Goal: Task Accomplishment & Management: Manage account settings

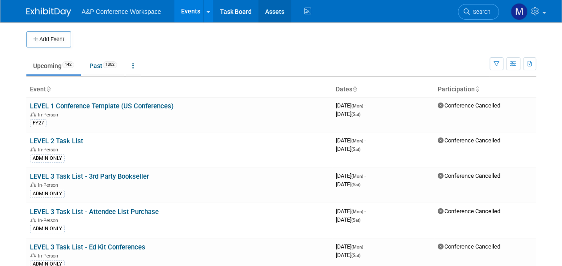
click at [273, 9] on link "Assets" at bounding box center [274, 11] width 33 height 22
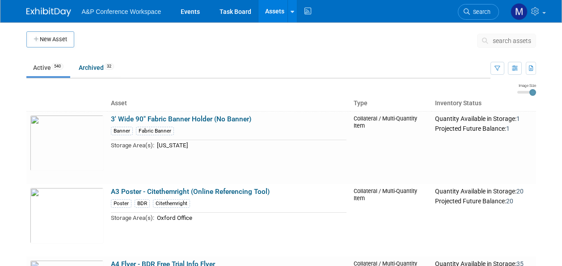
click at [493, 39] on span "search assets" at bounding box center [512, 40] width 38 height 7
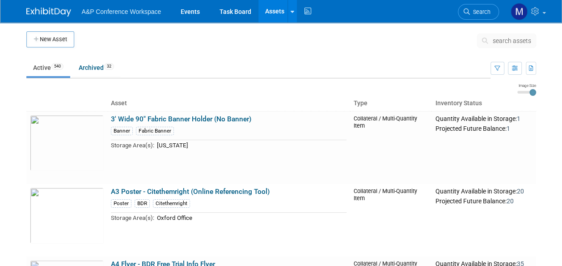
click at [499, 39] on span "search assets" at bounding box center [512, 40] width 38 height 7
click at [501, 42] on span "search assets" at bounding box center [512, 40] width 38 height 7
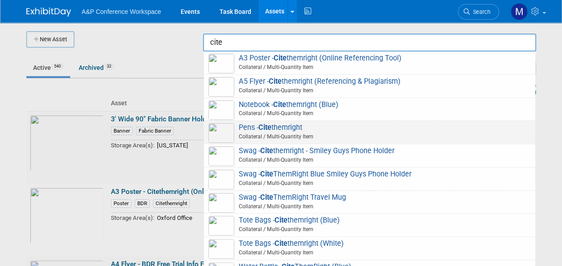
click at [266, 123] on strong "Cite" at bounding box center [264, 127] width 13 height 8
type input "Pens - Citethemright"
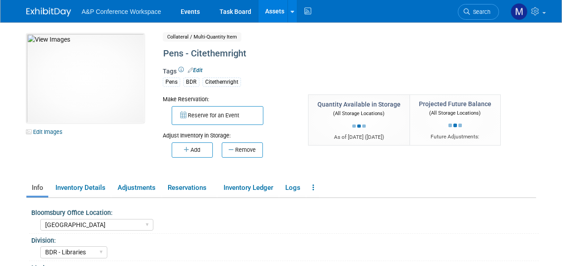
select select "[GEOGRAPHIC_DATA]"
select select "BDR - Libraries"
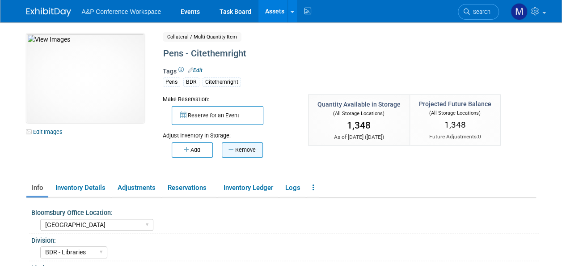
click at [241, 150] on button "Remove" at bounding box center [242, 149] width 41 height 15
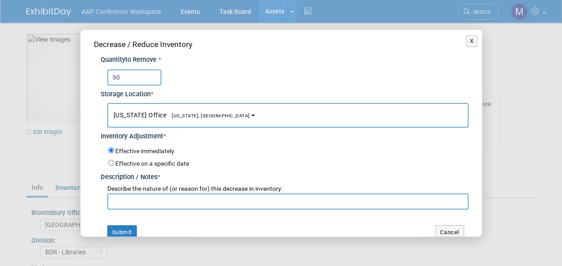
type input "90"
click at [186, 103] on button "New York Office New York, NY" at bounding box center [287, 115] width 361 height 25
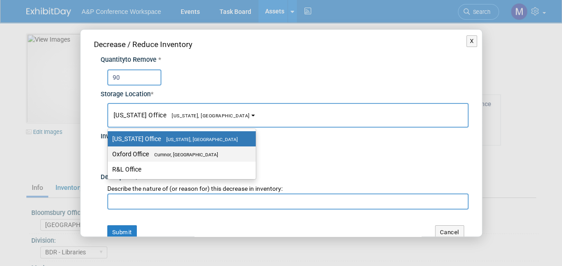
click at [180, 148] on label "Oxford Office Cumnor, United Kingdom" at bounding box center [179, 154] width 135 height 12
click at [109, 151] on input "Oxford Office Cumnor, United Kingdom" at bounding box center [106, 154] width 6 height 6
select select "11222978"
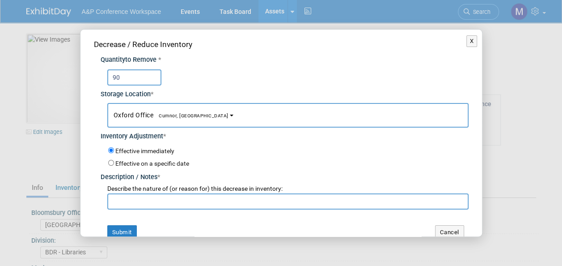
click at [171, 201] on input "text" at bounding box center [287, 201] width 361 height 16
drag, startPoint x: 186, startPoint y: 199, endPoint x: 111, endPoint y: 199, distance: 75.1
click at [111, 199] on input "Abigail Larkin request x3" at bounding box center [287, 201] width 361 height 16
type input "Abigail Larkin request x3"
click at [130, 228] on button "Submit" at bounding box center [122, 232] width 30 height 14
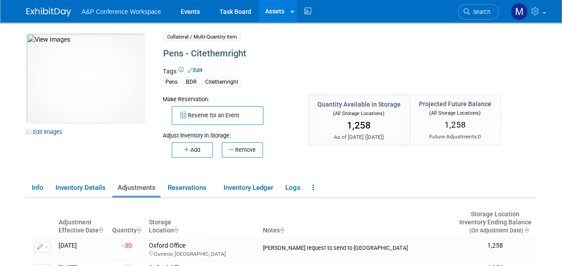
click at [276, 11] on link "Assets" at bounding box center [274, 11] width 33 height 22
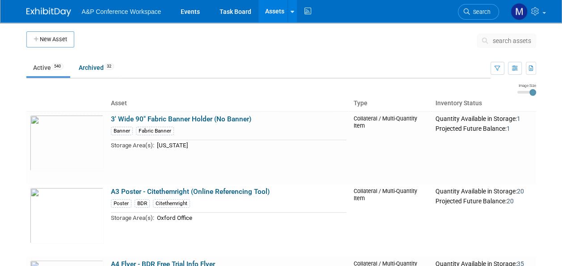
click at [507, 37] on span "search assets" at bounding box center [512, 40] width 38 height 7
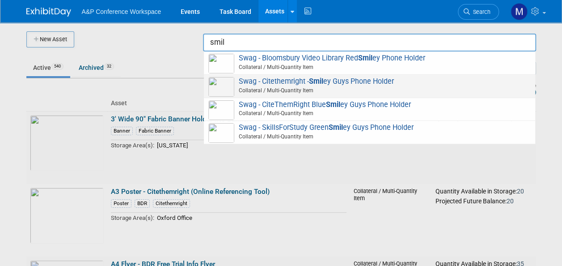
click at [362, 80] on span "Swag - Citethemright - Smil ey Guys Phone Holder Collateral / Multi-Quantity It…" at bounding box center [369, 86] width 322 height 18
type input "Swag - Citethemright - Smiley Guys Phone Holder"
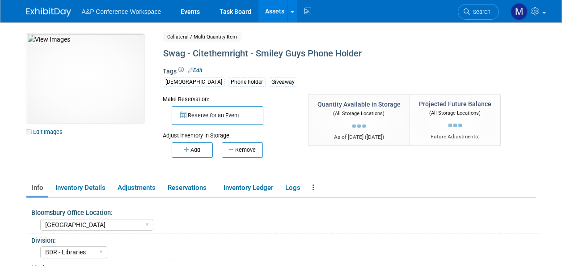
select select "[GEOGRAPHIC_DATA]"
select select "BDR - Libraries"
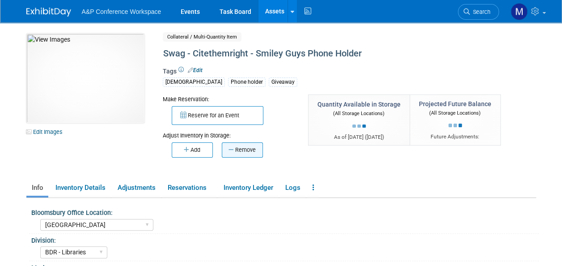
click at [243, 143] on button "Remove" at bounding box center [242, 149] width 41 height 15
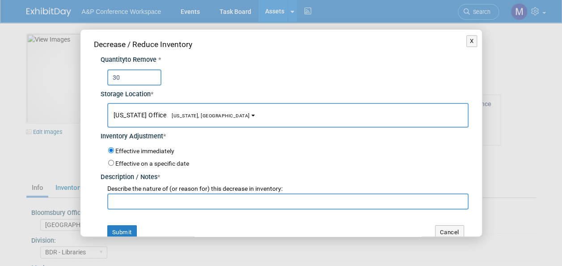
type input "30"
click at [197, 118] on button "New York Office New York, NY" at bounding box center [287, 115] width 361 height 25
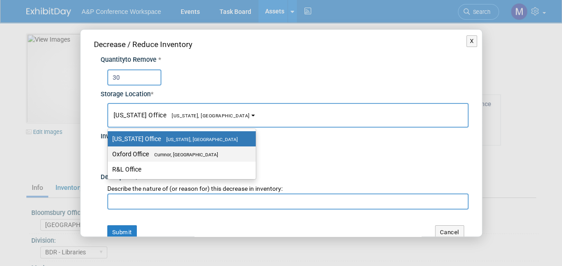
click at [200, 148] on label "Oxford Office Cumnor, United Kingdom" at bounding box center [179, 154] width 135 height 12
click at [109, 151] on input "Oxford Office Cumnor, United Kingdom" at bounding box center [106, 154] width 6 height 6
select select "11222978"
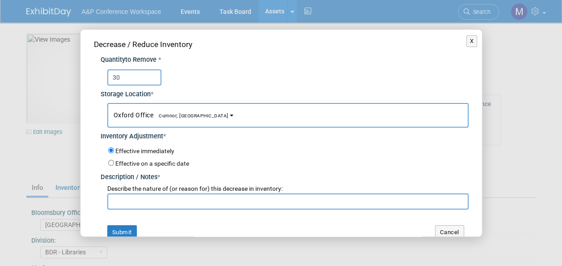
drag, startPoint x: 189, startPoint y: 191, endPoint x: 190, endPoint y: 196, distance: 4.6
click at [189, 192] on div "Describe the nature of (or reason for) this decrease in inventory:" at bounding box center [287, 188] width 361 height 9
paste input "Abigail Larkin request x3"
type input "Abigail Larkin request x3"
click at [130, 230] on button "Submit" at bounding box center [122, 232] width 30 height 14
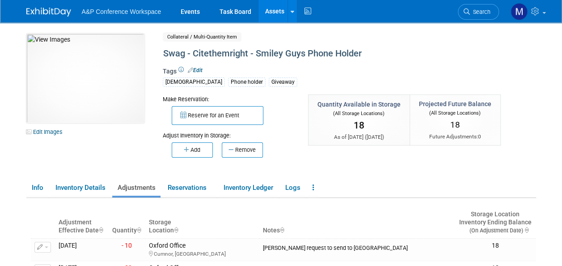
click at [277, 12] on link "Assets" at bounding box center [274, 11] width 33 height 22
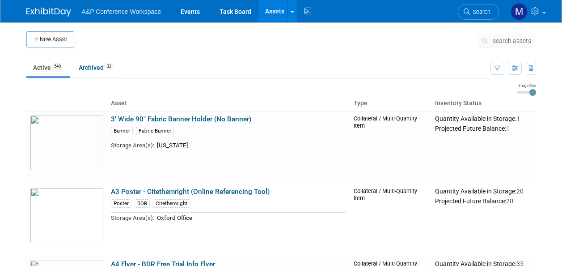
click at [502, 42] on span "search assets" at bounding box center [512, 40] width 38 height 7
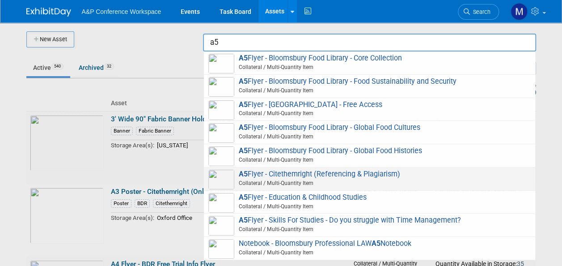
click at [301, 174] on span "A5 Flyer - Citethemright (Referencing & Plagiarism) Collateral / Multi-Quantity…" at bounding box center [369, 178] width 322 height 18
type input "A5 Flyer - Citethemright (Referencing & Plagiarism)"
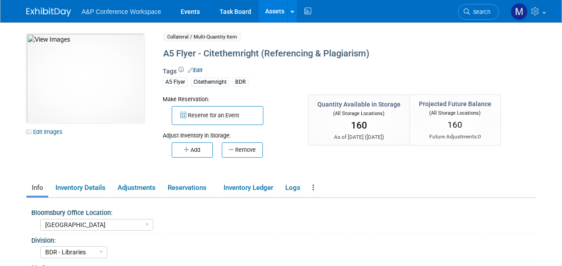
select select "[GEOGRAPHIC_DATA]"
select select "BDR - Libraries"
select select "[PERSON_NAME]"
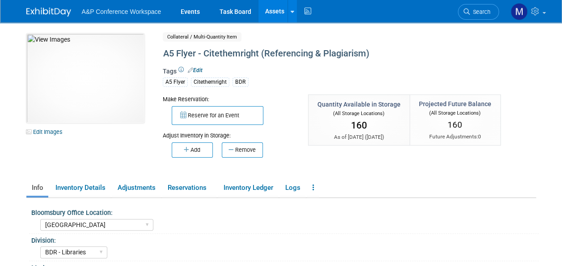
click at [245, 148] on button "Remove" at bounding box center [242, 149] width 41 height 15
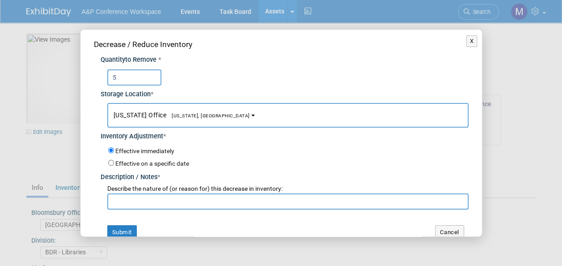
type input "5"
click at [199, 111] on button "[US_STATE] Office [US_STATE], [GEOGRAPHIC_DATA]" at bounding box center [287, 115] width 361 height 25
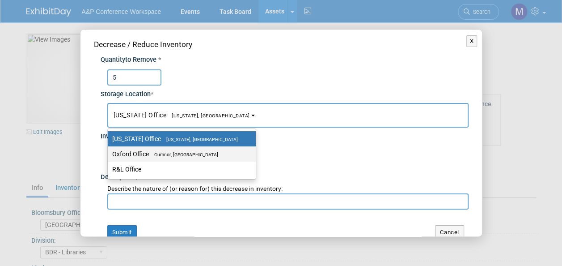
click at [193, 152] on span "Cumnor, [GEOGRAPHIC_DATA]" at bounding box center [183, 155] width 69 height 6
click at [109, 152] on input "Oxford Office [GEOGRAPHIC_DATA], [GEOGRAPHIC_DATA]" at bounding box center [106, 154] width 6 height 6
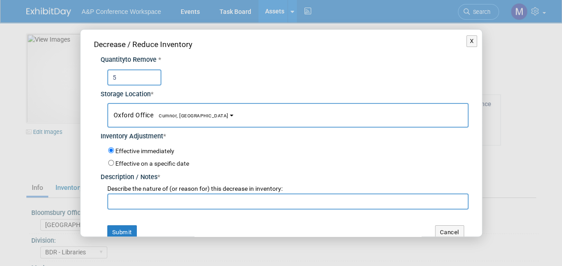
select select "11222978"
click at [195, 202] on input "text" at bounding box center [287, 201] width 361 height 16
paste input "[PERSON_NAME] request x3"
click at [215, 198] on input "[PERSON_NAME] request to send to Bridstol" at bounding box center [287, 201] width 361 height 16
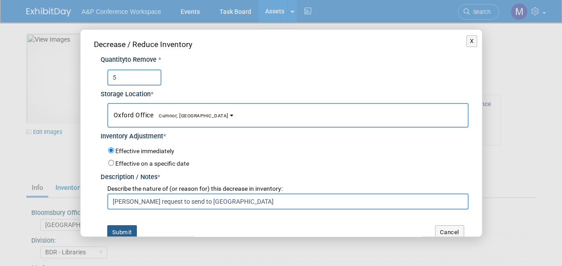
type input "[PERSON_NAME] request to send to [GEOGRAPHIC_DATA]"
click at [122, 229] on button "Submit" at bounding box center [122, 232] width 30 height 14
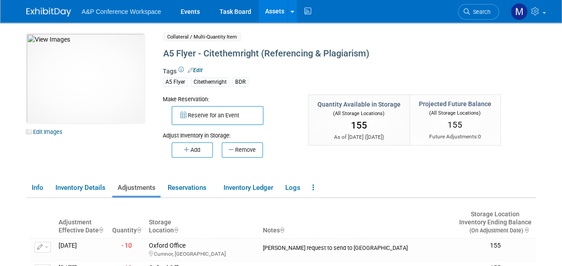
click at [276, 16] on link "Assets" at bounding box center [274, 11] width 33 height 22
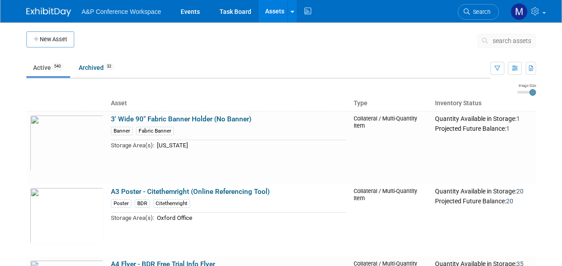
click at [503, 42] on span "search assets" at bounding box center [512, 40] width 38 height 7
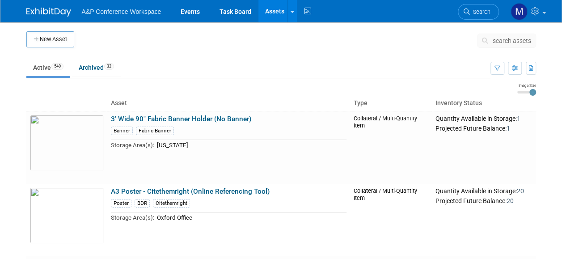
click at [0, 0] on input "text" at bounding box center [0, 0] width 0 height 0
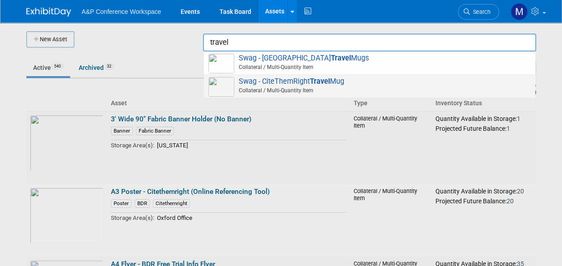
click at [337, 84] on span "Swag - CiteThemRight Travel Mug Collateral / Multi-Quantity Item" at bounding box center [369, 86] width 322 height 18
type input "Swag - CiteThemRight Travel Mug"
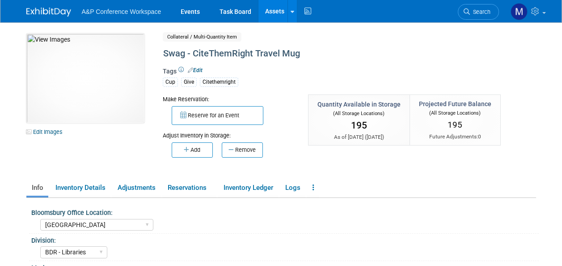
select select "[GEOGRAPHIC_DATA]"
select select "BDR - Libraries"
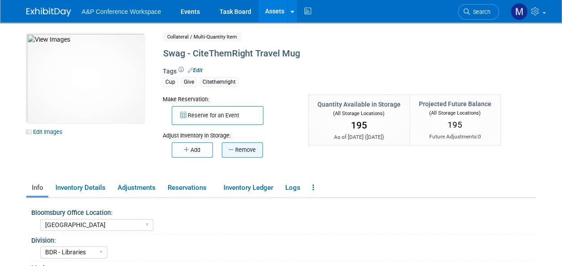
click at [249, 149] on button "Remove" at bounding box center [242, 149] width 41 height 15
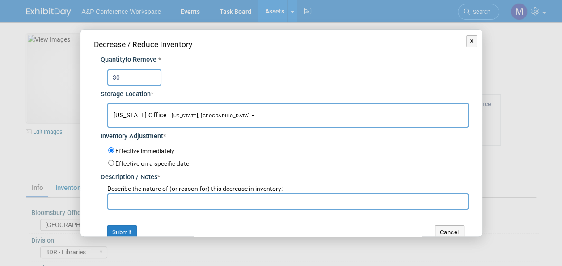
type input "30"
click at [186, 114] on span "[US_STATE], [GEOGRAPHIC_DATA]" at bounding box center [208, 116] width 84 height 6
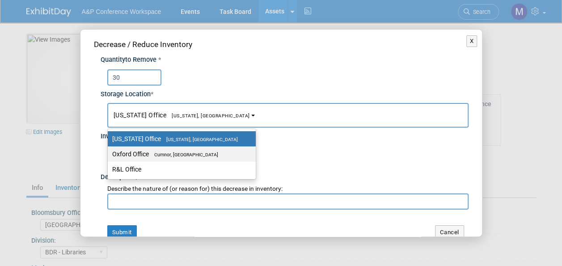
click at [203, 150] on label "Oxford Office Cumnor, United Kingdom" at bounding box center [179, 154] width 135 height 12
click at [109, 151] on input "Oxford Office Cumnor, United Kingdom" at bounding box center [106, 154] width 6 height 6
select select "11222978"
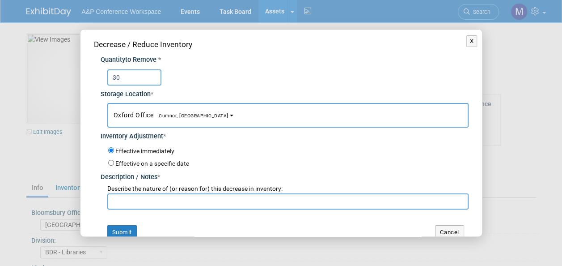
click at [204, 200] on input "text" at bounding box center [287, 201] width 361 height 16
paste input "Abigail Larkin request x3"
type input "Abigail Larkin request x2"
click at [122, 234] on button "Submit" at bounding box center [122, 232] width 30 height 14
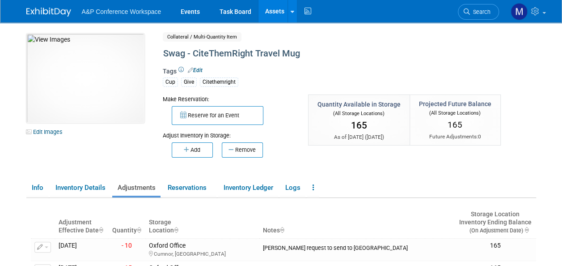
click at [282, 14] on link "Assets" at bounding box center [274, 11] width 33 height 22
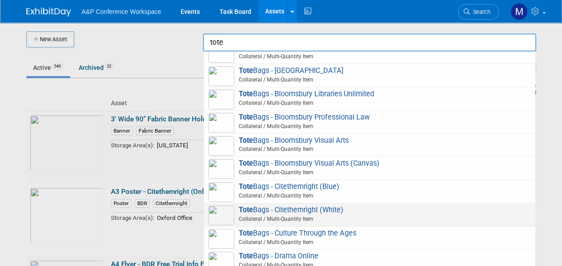
scroll to position [447, 0]
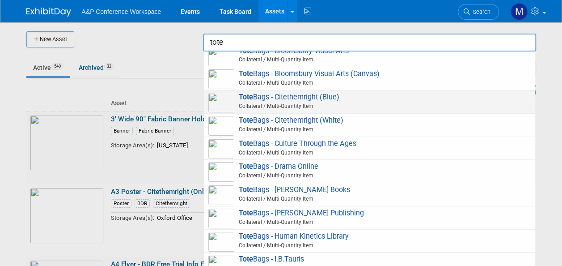
click at [301, 93] on span "Tote Bags - Citethemright (Blue) Collateral / Multi-Quantity Item" at bounding box center [369, 102] width 322 height 18
type input "Tote Bags - Citethemright (Blue)"
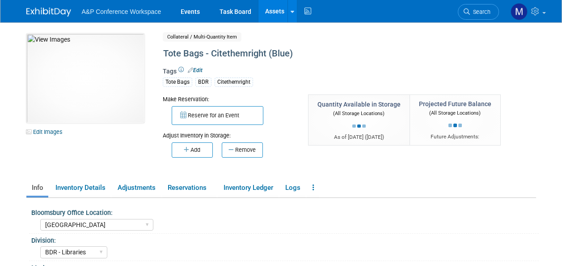
select select "[GEOGRAPHIC_DATA]"
select select "BDR - Libraries"
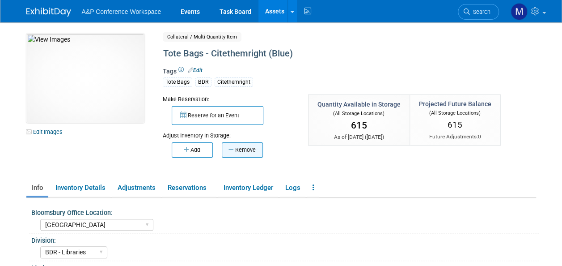
click at [230, 147] on icon "button" at bounding box center [232, 150] width 7 height 6
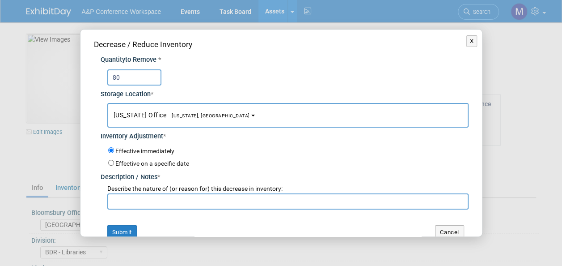
type input "80"
click at [195, 114] on span "[US_STATE], [GEOGRAPHIC_DATA]" at bounding box center [208, 116] width 84 height 6
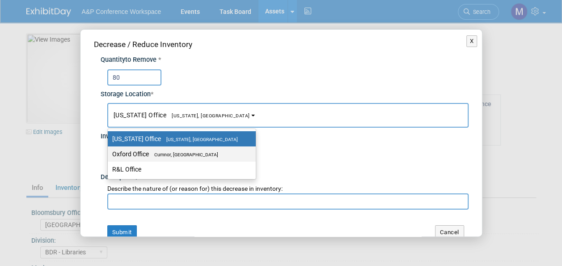
click at [195, 152] on span "Cumnor, [GEOGRAPHIC_DATA]" at bounding box center [183, 155] width 69 height 6
click at [109, 151] on input "Oxford Office [GEOGRAPHIC_DATA], [GEOGRAPHIC_DATA]" at bounding box center [106, 154] width 6 height 6
select select "11222978"
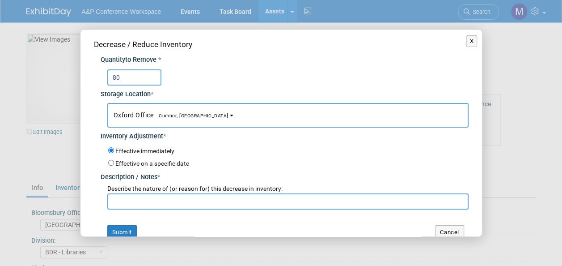
click at [178, 204] on input "text" at bounding box center [287, 201] width 361 height 16
paste input "[PERSON_NAME] request x3"
type input "[PERSON_NAME] request x3"
click at [132, 228] on button "Submit" at bounding box center [122, 232] width 30 height 14
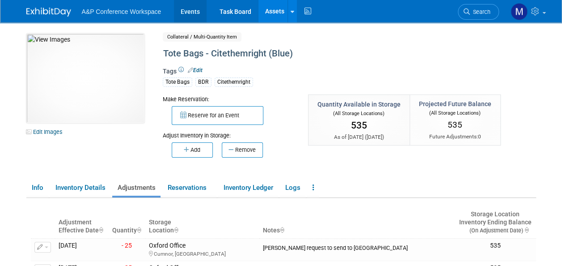
click at [188, 5] on link "Events" at bounding box center [190, 11] width 33 height 22
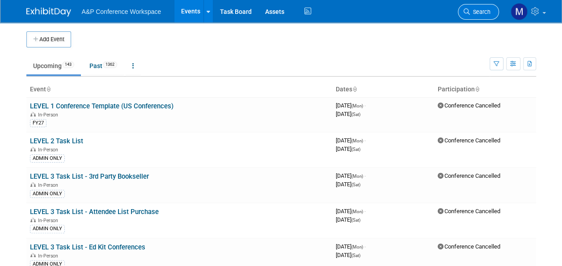
click at [492, 7] on link "Search" at bounding box center [478, 12] width 41 height 16
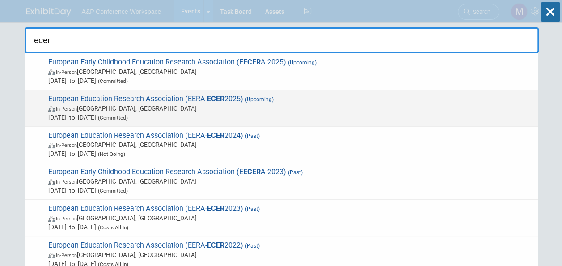
type input "ecer"
click at [247, 98] on span "(Upcoming)" at bounding box center [258, 99] width 30 height 6
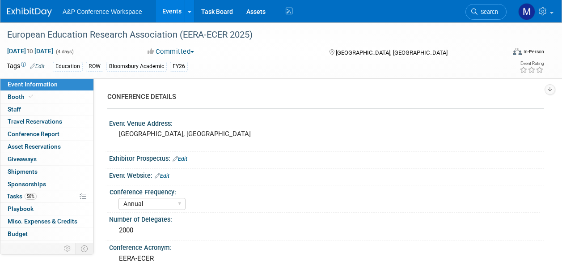
select select "Annual"
select select "Level 2"
select select "In-Person Booth"
select select "Education"
select select "Bloomsbury Academic"
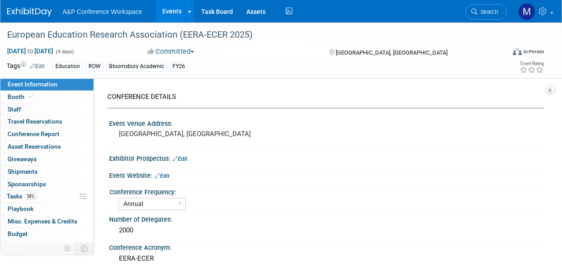
select select "[PERSON_NAME]"
select select "Networking/Commissioning"
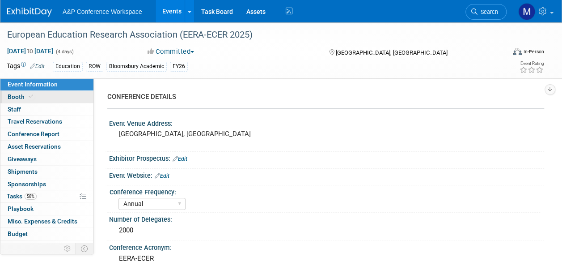
click at [39, 91] on link "Booth" at bounding box center [46, 97] width 93 height 12
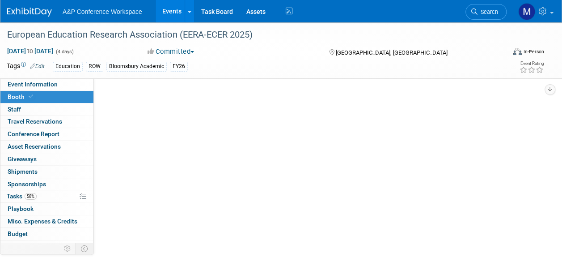
select select "COBA"
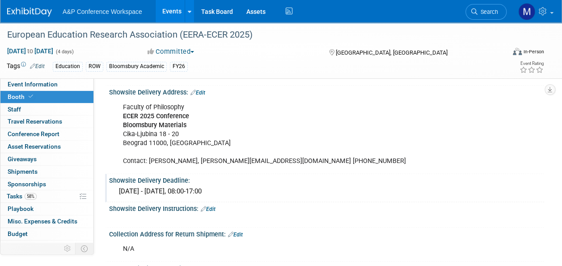
scroll to position [581, 0]
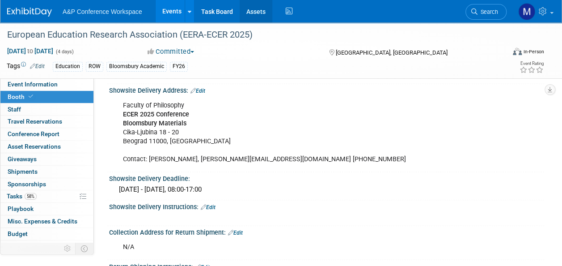
click at [248, 6] on link "Assets" at bounding box center [256, 11] width 33 height 22
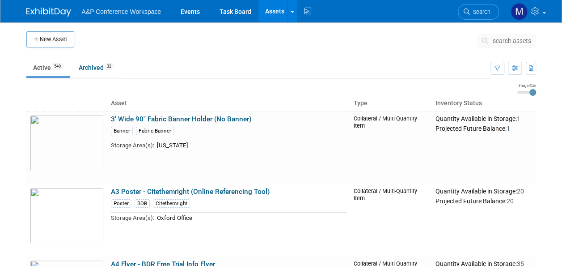
click at [505, 42] on span "search assets" at bounding box center [512, 40] width 38 height 7
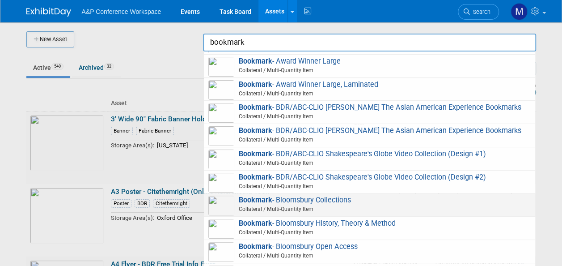
scroll to position [179, 0]
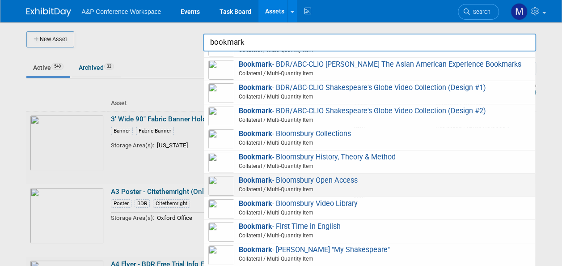
click at [310, 190] on span "Bookmark - Bloomsbury Open Access Collateral / Multi-Quantity Item" at bounding box center [369, 185] width 322 height 18
type input "Bookmark - Bloomsbury Open Access"
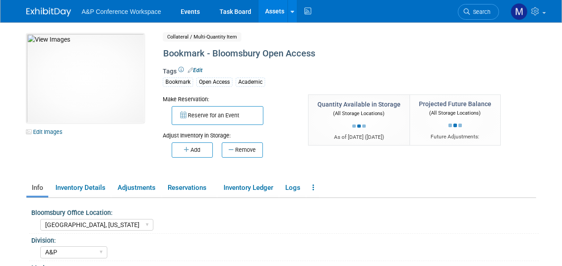
select select "[GEOGRAPHIC_DATA], [US_STATE]"
select select "A&P"
select select "[PERSON_NAME]"
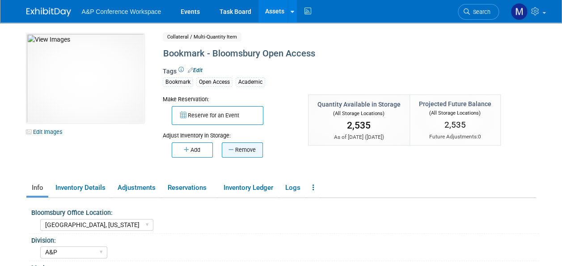
click at [251, 149] on button "Remove" at bounding box center [242, 149] width 41 height 15
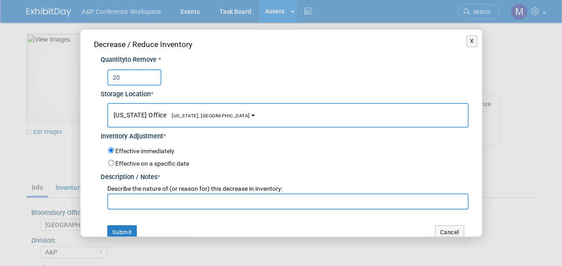
type input "20"
click at [186, 110] on button "[US_STATE] Office [US_STATE], [GEOGRAPHIC_DATA]" at bounding box center [287, 115] width 361 height 25
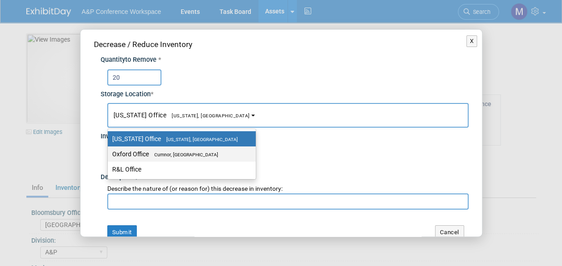
click at [188, 156] on span "Cumnor, [GEOGRAPHIC_DATA]" at bounding box center [183, 155] width 69 height 6
click at [109, 156] on input "Oxford Office [GEOGRAPHIC_DATA], [GEOGRAPHIC_DATA]" at bounding box center [106, 154] width 6 height 6
select select "11222978"
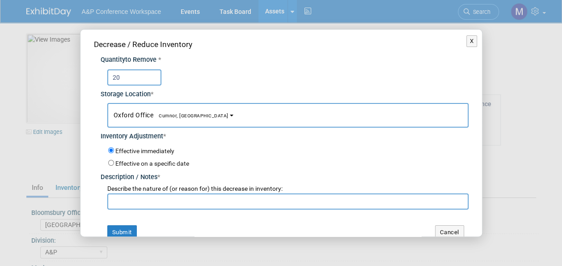
click at [164, 195] on input "text" at bounding box center [287, 201] width 361 height 16
drag, startPoint x: 193, startPoint y: 199, endPoint x: 105, endPoint y: 202, distance: 87.7
click at [105, 202] on div "Describe the nature of (or reason for) this decrease in inventory: For ECER 202…" at bounding box center [285, 195] width 368 height 27
type input "For ECER 2025 Conference"
click at [122, 228] on button "Submit" at bounding box center [122, 232] width 30 height 14
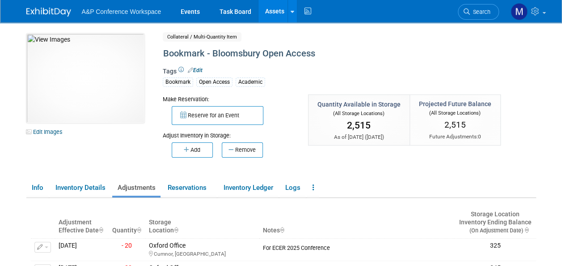
click at [271, 14] on link "Assets" at bounding box center [274, 11] width 33 height 22
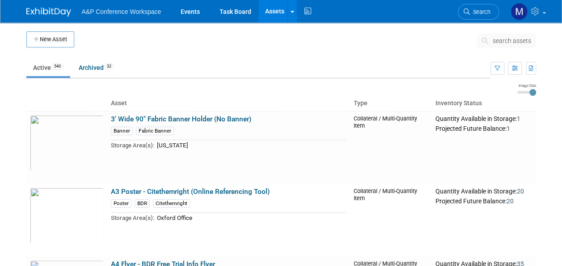
click at [516, 44] on span "search assets" at bounding box center [512, 40] width 38 height 7
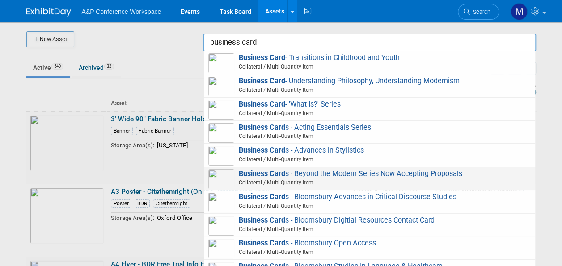
scroll to position [492, 0]
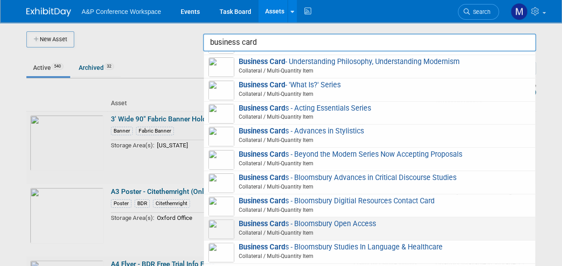
click at [304, 220] on span "Business Card s - Bloomsbury Open Access Collateral / Multi-Quantity Item" at bounding box center [369, 228] width 322 height 18
type input "Business Cards - Bloomsbury Open Access"
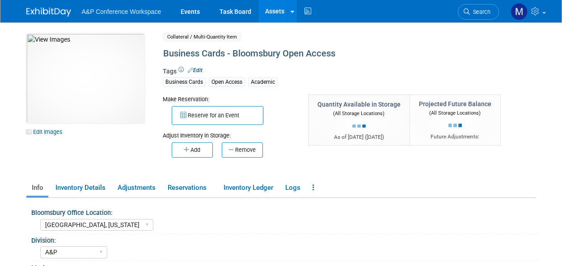
select select "[GEOGRAPHIC_DATA], [US_STATE]"
select select "A&P"
select select "Phoebe Murphy-Dunn"
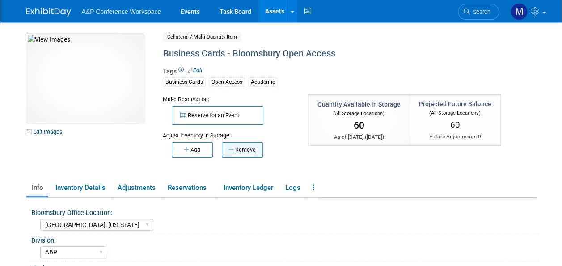
click at [257, 148] on button "Remove" at bounding box center [242, 149] width 41 height 15
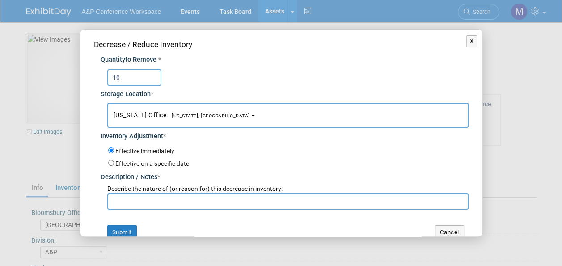
type input "10"
click at [194, 111] on span "[US_STATE] Office [US_STATE], [GEOGRAPHIC_DATA]" at bounding box center [182, 114] width 136 height 7
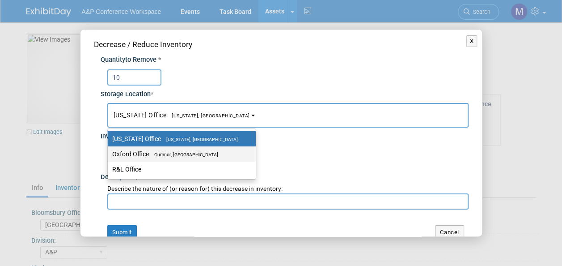
click at [195, 155] on span "Cumnor, [GEOGRAPHIC_DATA]" at bounding box center [183, 155] width 69 height 6
click at [109, 155] on input "Oxford Office Cumnor, United Kingdom" at bounding box center [106, 154] width 6 height 6
select select "11222978"
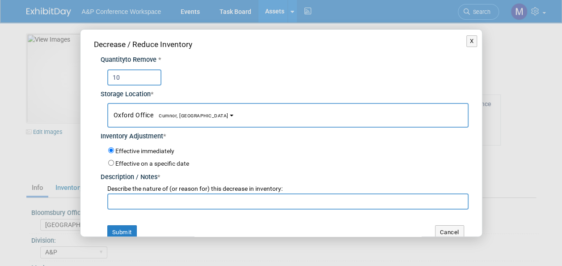
click at [187, 196] on input "text" at bounding box center [287, 201] width 361 height 16
paste input "For ECER 2025 Conference"
type input "For ECER 2025 Conference"
click at [128, 226] on button "Submit" at bounding box center [122, 232] width 30 height 14
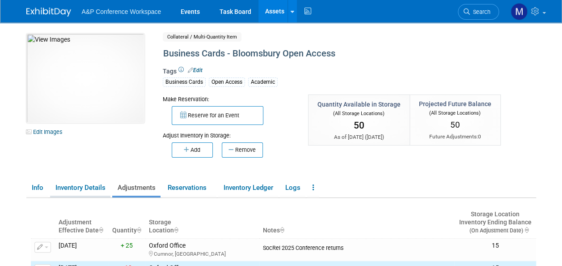
click at [87, 190] on link "Inventory Details" at bounding box center [80, 188] width 60 height 16
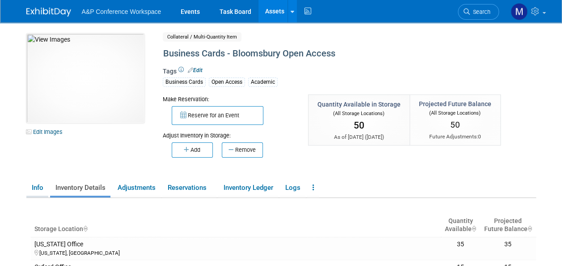
click at [39, 187] on link "Info" at bounding box center [37, 188] width 22 height 16
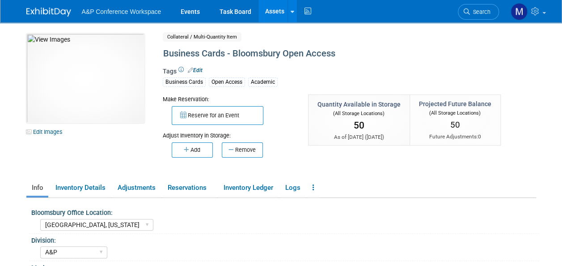
click at [276, 12] on link "Assets" at bounding box center [274, 11] width 33 height 22
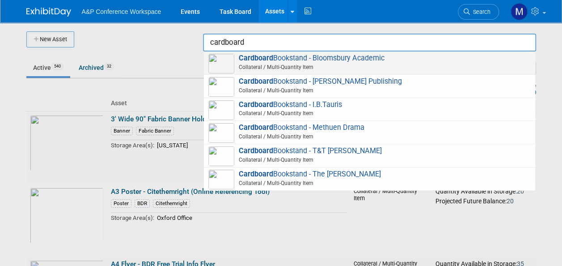
click at [362, 58] on span "Cardboard Bookstand - Bloomsbury Academic Collateral / Multi-Quantity Item" at bounding box center [369, 63] width 322 height 18
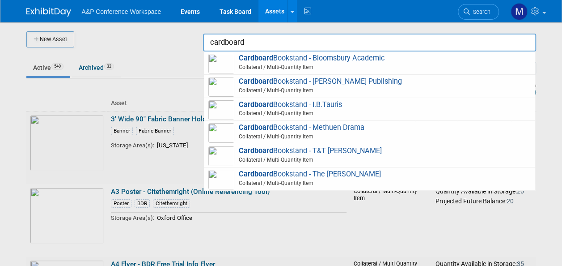
type input "Cardboard Bookstand - Bloomsbury Academic"
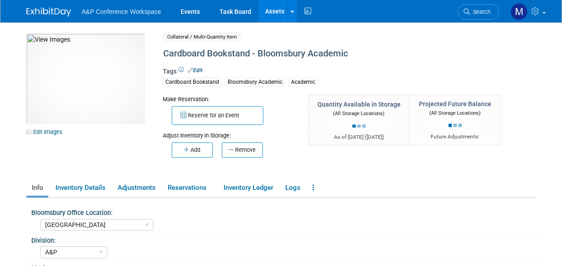
select select "[GEOGRAPHIC_DATA]"
select select "A&P"
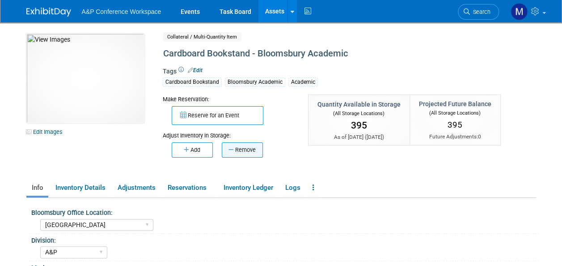
click at [257, 148] on button "Remove" at bounding box center [242, 149] width 41 height 15
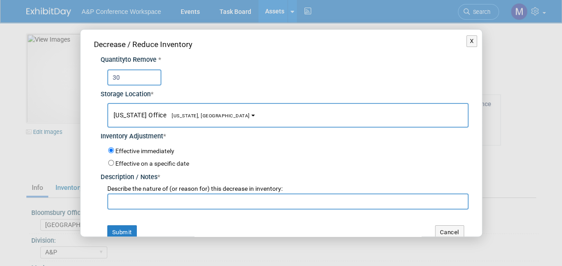
type input "30"
click at [183, 115] on span "[US_STATE], [GEOGRAPHIC_DATA]" at bounding box center [208, 116] width 84 height 6
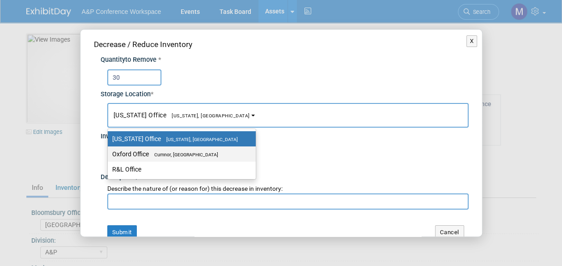
click at [183, 156] on span "Cumnor, [GEOGRAPHIC_DATA]" at bounding box center [183, 155] width 69 height 6
click at [109, 156] on input "Oxford Office [GEOGRAPHIC_DATA], [GEOGRAPHIC_DATA]" at bounding box center [106, 154] width 6 height 6
select select "11222978"
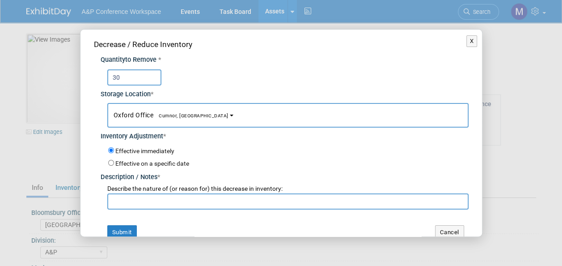
click at [173, 201] on input "text" at bounding box center [287, 201] width 361 height 16
paste input "For ECER 2025 Conference"
type input "For ECER 2025 Conference"
click at [127, 227] on button "Submit" at bounding box center [122, 232] width 30 height 14
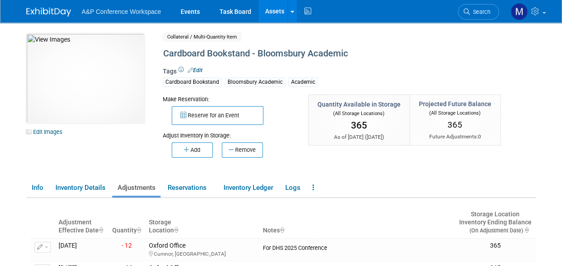
click at [277, 10] on link "Assets" at bounding box center [274, 11] width 33 height 22
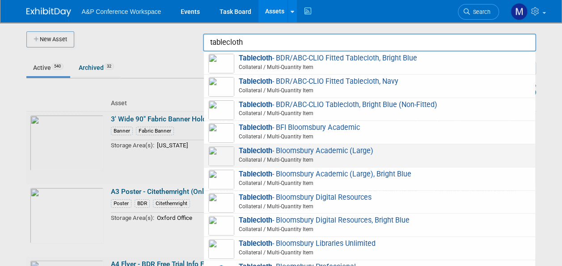
click at [326, 148] on span "Tablecloth - Bloomsbury Academic (Large) Collateral / Multi-Quantity Item" at bounding box center [369, 155] width 322 height 18
type input "Tablecloth - Bloomsbury Academic (Large)"
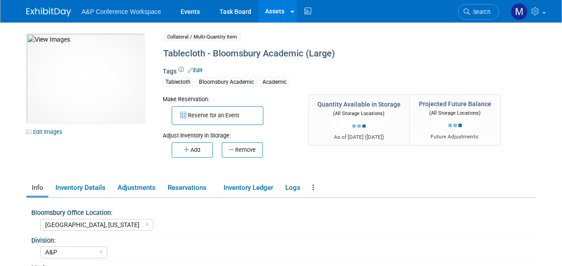
select select "[GEOGRAPHIC_DATA], [US_STATE]"
select select "A&P"
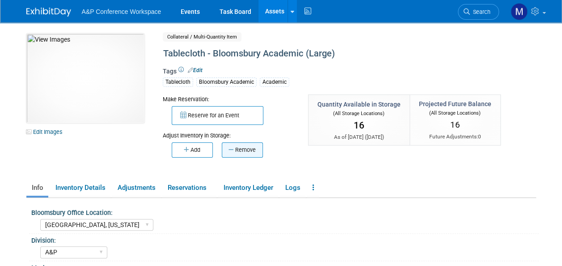
click at [250, 148] on button "Remove" at bounding box center [242, 149] width 41 height 15
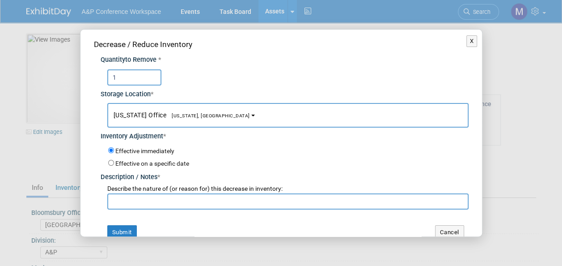
type input "1"
click at [172, 121] on button "[US_STATE] Office [US_STATE], [GEOGRAPHIC_DATA]" at bounding box center [287, 115] width 361 height 25
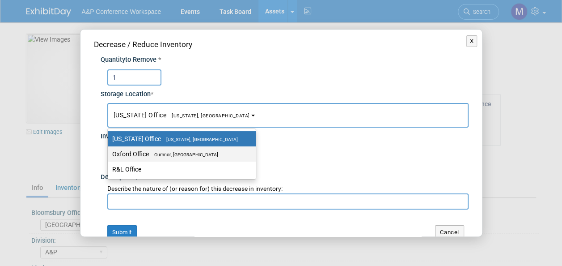
click at [175, 150] on label "Oxford Office [GEOGRAPHIC_DATA], [GEOGRAPHIC_DATA]" at bounding box center [179, 154] width 135 height 12
click at [109, 151] on input "Oxford Office [GEOGRAPHIC_DATA], [GEOGRAPHIC_DATA]" at bounding box center [106, 154] width 6 height 6
select select "11222978"
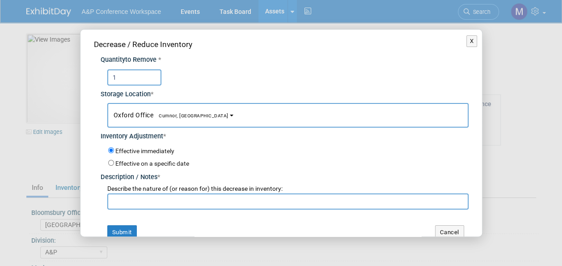
click at [175, 201] on input "text" at bounding box center [287, 201] width 361 height 16
paste input "For ECER 2025 Conference"
type input "For ECER 2025 Conference"
click at [128, 230] on button "Submit" at bounding box center [122, 232] width 30 height 14
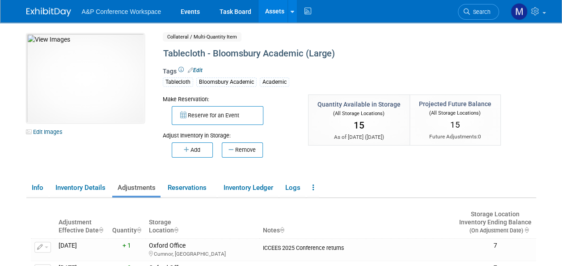
click at [275, 13] on link "Assets" at bounding box center [274, 11] width 33 height 22
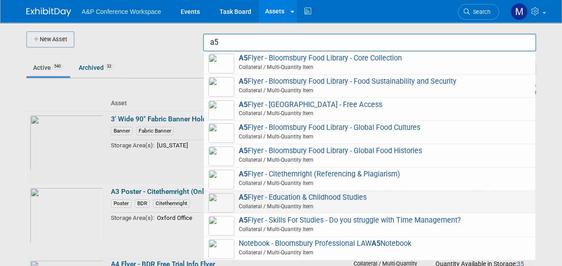
click at [335, 193] on span "A5 Flyer - Education & Childhood Studies Collateral / Multi-Quantity Item" at bounding box center [369, 202] width 322 height 18
type input "A5 Flyer - Education & Childhood Studies"
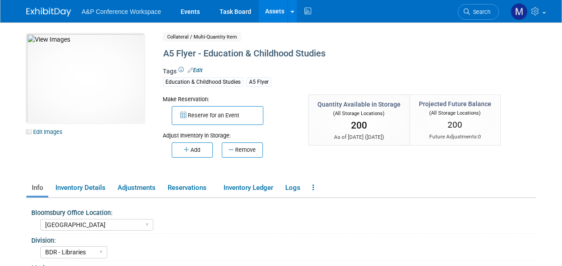
select select "[GEOGRAPHIC_DATA]"
select select "BDR - Libraries"
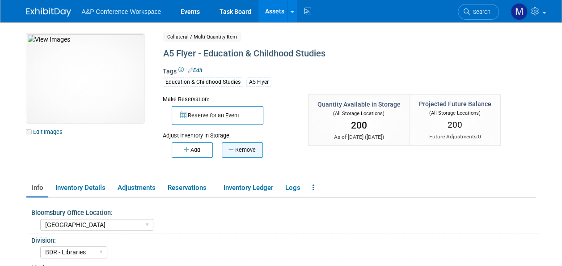
click at [242, 152] on button "Remove" at bounding box center [242, 149] width 41 height 15
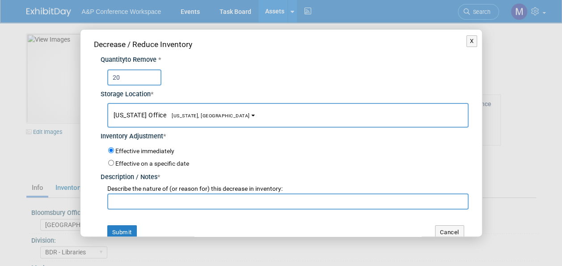
type input "20"
click at [194, 115] on span "[US_STATE], [GEOGRAPHIC_DATA]" at bounding box center [208, 116] width 84 height 6
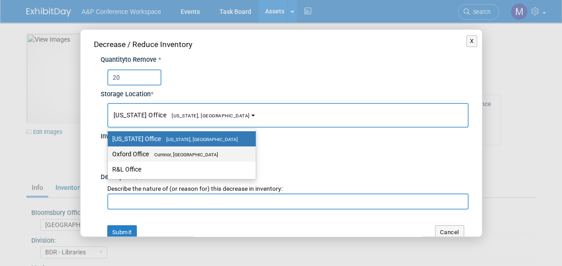
click at [194, 149] on label "Oxford Office [GEOGRAPHIC_DATA], [GEOGRAPHIC_DATA]" at bounding box center [179, 154] width 135 height 12
click at [109, 151] on input "Oxford Office [GEOGRAPHIC_DATA], [GEOGRAPHIC_DATA]" at bounding box center [106, 154] width 6 height 6
select select "11222978"
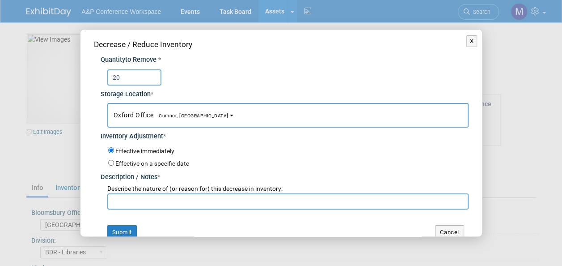
click at [184, 196] on input "text" at bounding box center [287, 201] width 361 height 16
paste input "For ECER 2025 Conference"
type input "For ECER 2025 Conference"
click at [132, 229] on button "Submit" at bounding box center [122, 232] width 30 height 14
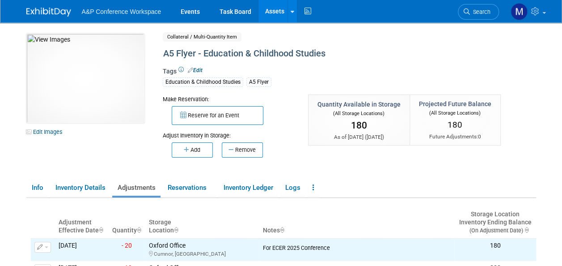
click at [277, 10] on link "Assets" at bounding box center [274, 11] width 33 height 22
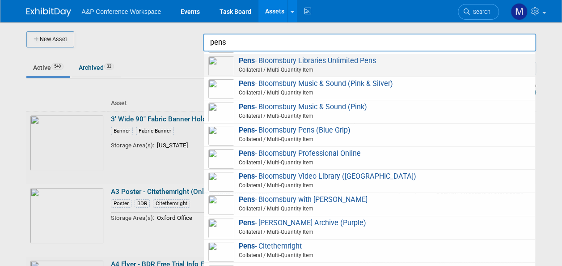
scroll to position [268, 0]
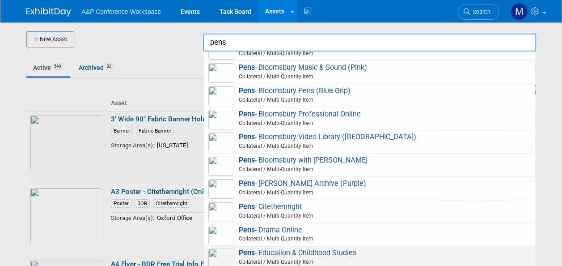
click at [326, 248] on span "Pens - Education & Childhood Studies Collateral / Multi-Quantity Item" at bounding box center [369, 257] width 322 height 18
type input "Pens - Education & Childhood Studies"
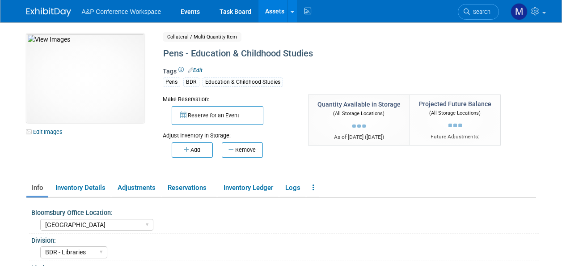
select select "[GEOGRAPHIC_DATA]"
select select "BDR - Libraries"
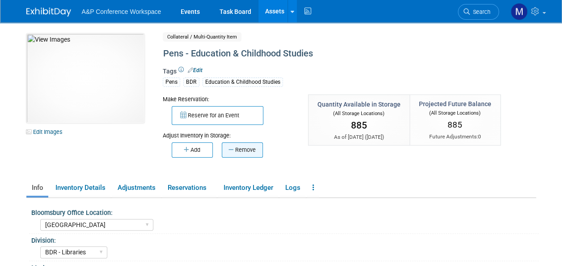
click at [241, 149] on button "Remove" at bounding box center [242, 149] width 41 height 15
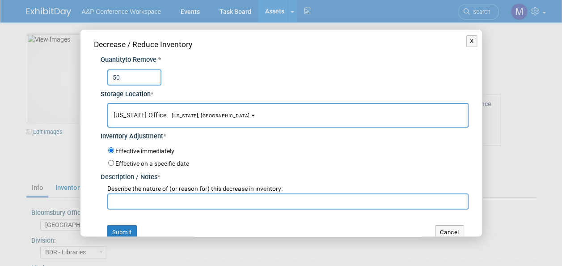
type input "50"
click at [184, 117] on span "[US_STATE], [GEOGRAPHIC_DATA]" at bounding box center [208, 116] width 84 height 6
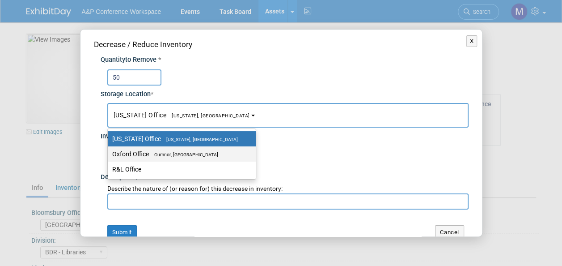
click at [185, 150] on label "Oxford Office [GEOGRAPHIC_DATA], [GEOGRAPHIC_DATA]" at bounding box center [179, 154] width 135 height 12
click at [109, 151] on input "Oxford Office [GEOGRAPHIC_DATA], [GEOGRAPHIC_DATA]" at bounding box center [106, 154] width 6 height 6
select select "11222978"
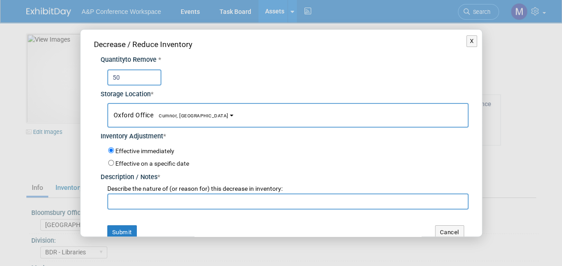
click at [182, 203] on input "text" at bounding box center [287, 201] width 361 height 16
paste input "For ECER 2025 Conference"
type input "For ECER 2025 Conference"
click at [131, 227] on button "Submit" at bounding box center [122, 232] width 30 height 14
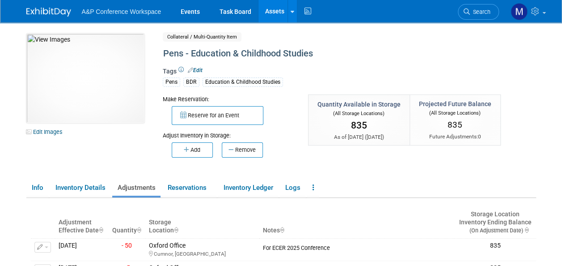
click at [275, 12] on link "Assets" at bounding box center [274, 11] width 33 height 22
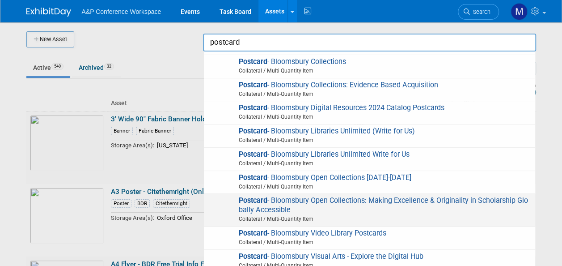
scroll to position [179, 0]
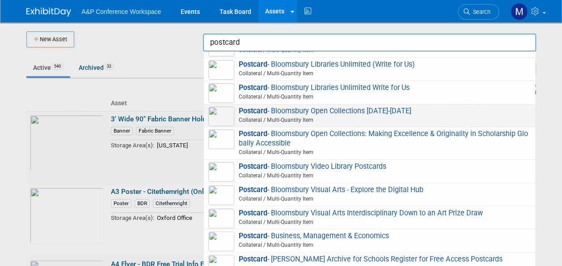
click at [305, 112] on span "Postcard - Bloomsbury Open Collections [DATE]-[DATE] Collateral / Multi-Quantit…" at bounding box center [369, 115] width 322 height 18
type input "Postcard - Bloomsbury Open Collections [DATE]-[DATE]"
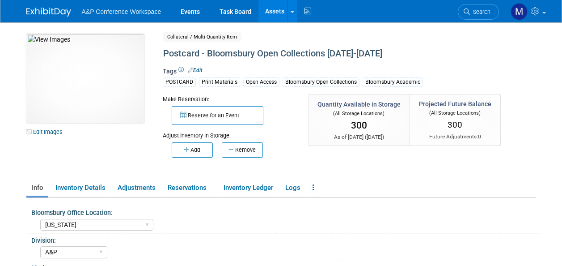
select select "[US_STATE]"
select select "A&P"
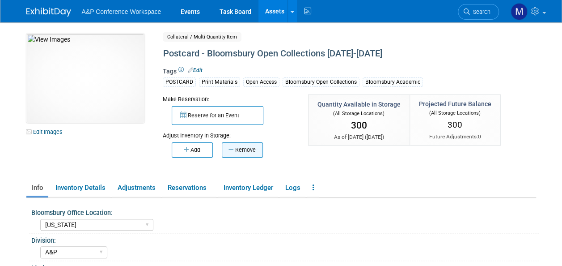
click at [250, 150] on button "Remove" at bounding box center [242, 149] width 41 height 15
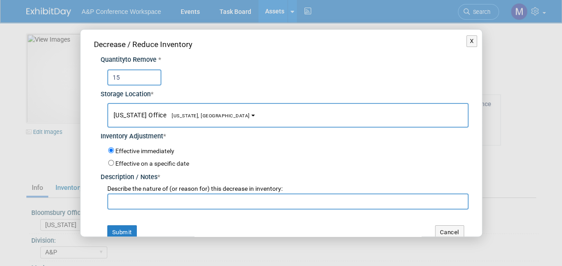
type input "15"
click at [205, 119] on button "[US_STATE] Office [US_STATE], [GEOGRAPHIC_DATA]" at bounding box center [287, 115] width 361 height 25
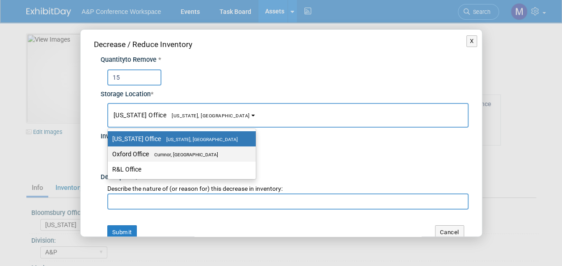
click at [201, 149] on label "Oxford Office [GEOGRAPHIC_DATA], [GEOGRAPHIC_DATA]" at bounding box center [179, 154] width 135 height 12
click at [109, 151] on input "Oxford Office [GEOGRAPHIC_DATA], [GEOGRAPHIC_DATA]" at bounding box center [106, 154] width 6 height 6
select select "11222978"
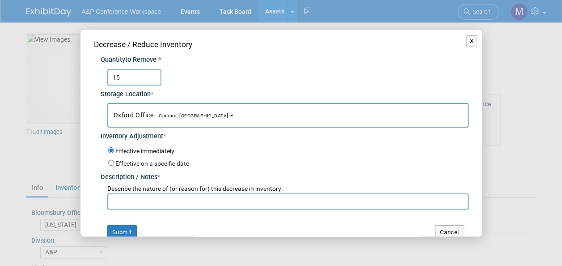
click at [199, 199] on input "text" at bounding box center [287, 201] width 361 height 16
paste input "For ECER 2025 Conference"
type input "For ECER 2025 Conference"
click at [129, 228] on button "Submit" at bounding box center [122, 232] width 30 height 14
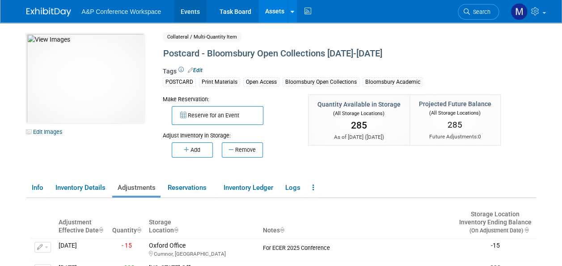
click at [197, 8] on link "Events" at bounding box center [190, 11] width 33 height 22
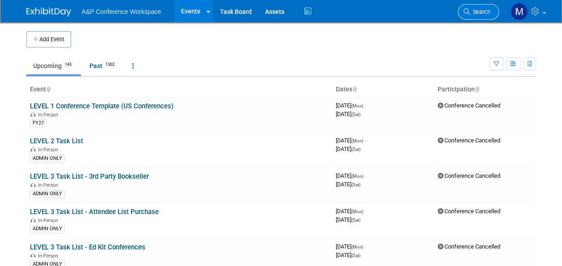
click at [478, 9] on span "Search" at bounding box center [480, 11] width 21 height 7
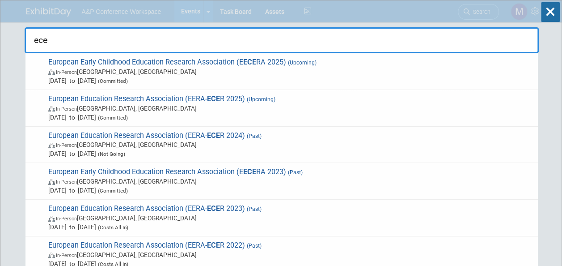
type input "ecer"
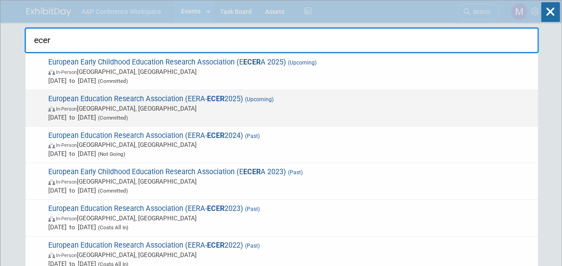
click at [215, 99] on strong "ECER" at bounding box center [215, 98] width 17 height 8
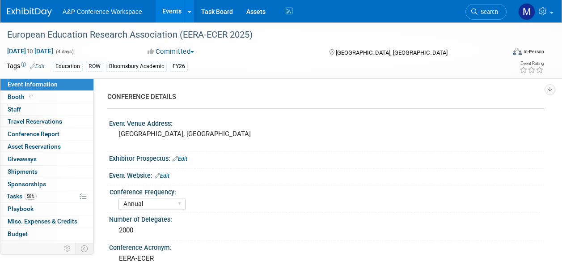
select select "Annual"
select select "Level 2"
select select "In-Person Booth"
select select "Education"
select select "Bloomsbury Academic"
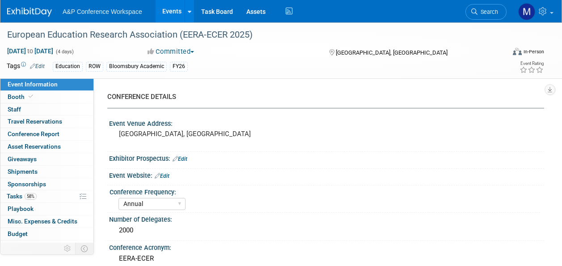
select select "[PERSON_NAME]"
select select "Networking/Commissioning"
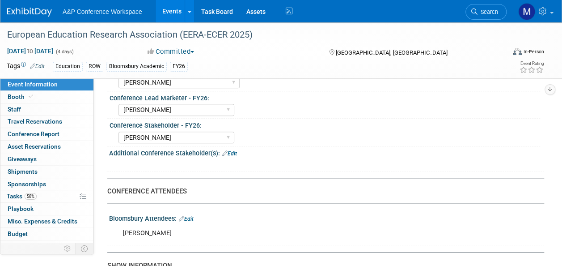
scroll to position [402, 0]
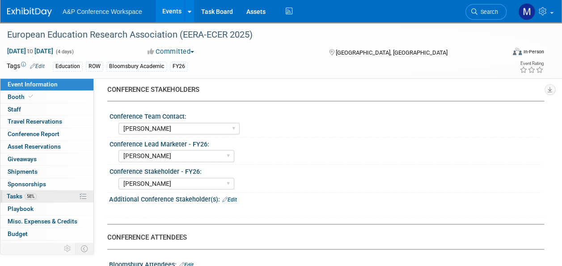
click at [46, 195] on link "58% Tasks 58%" at bounding box center [46, 196] width 93 height 12
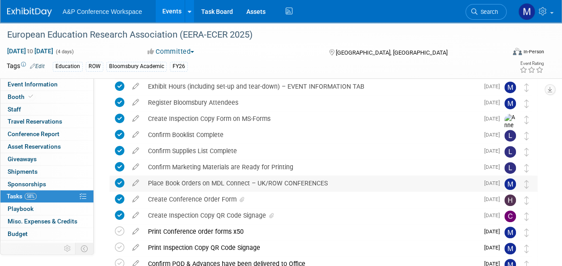
scroll to position [224, 0]
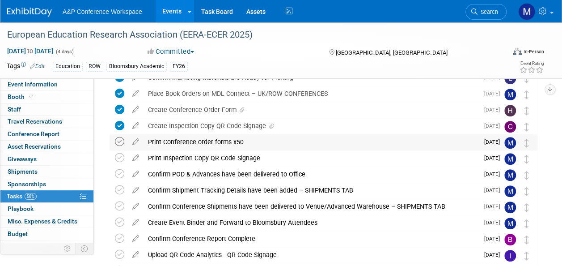
click at [122, 143] on icon at bounding box center [119, 141] width 9 height 9
click at [119, 157] on icon at bounding box center [119, 157] width 9 height 9
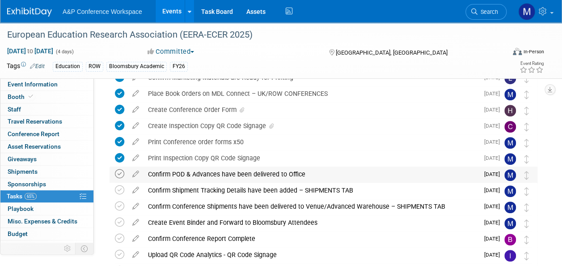
click at [118, 174] on icon at bounding box center [119, 173] width 9 height 9
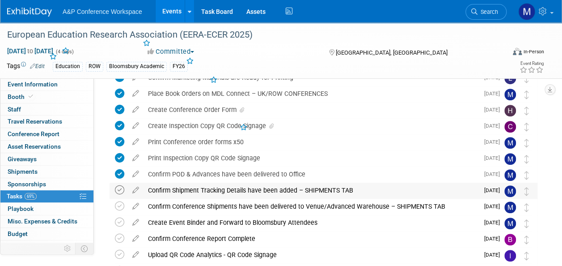
click at [119, 190] on icon at bounding box center [119, 189] width 9 height 9
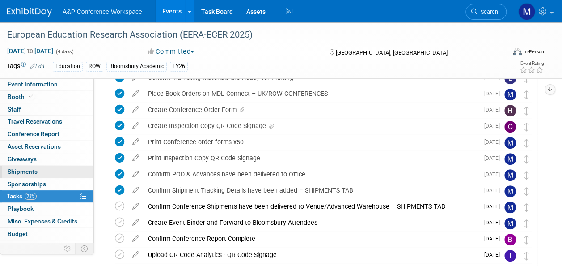
click at [54, 169] on link "0 Shipments 0" at bounding box center [46, 171] width 93 height 12
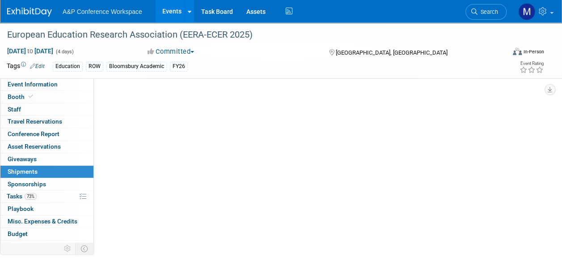
scroll to position [0, 0]
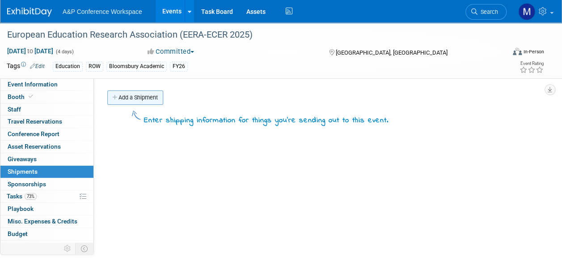
click at [147, 100] on link "Add a Shipment" at bounding box center [135, 97] width 56 height 14
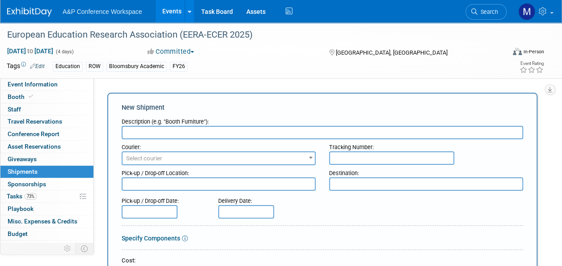
click at [159, 125] on div "Description (e.g. "Booth Furniture"):" at bounding box center [323, 120] width 402 height 12
click at [162, 131] on input "text" at bounding box center [323, 132] width 402 height 13
type input "Conference shipment - 4 boxes"
click at [137, 156] on span "Select courier" at bounding box center [144, 158] width 36 height 7
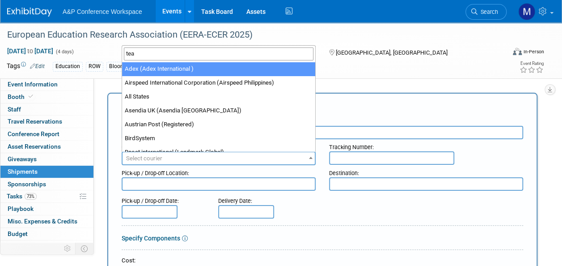
type input "team"
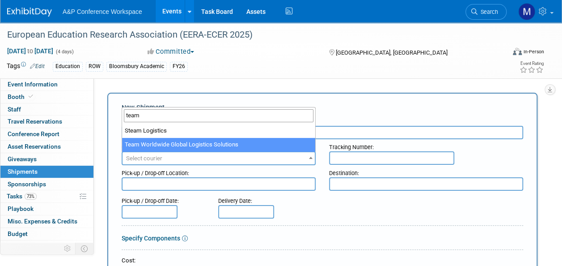
select select "569"
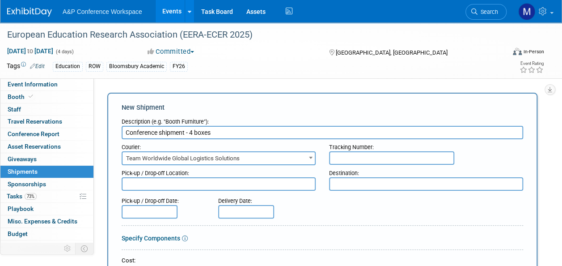
click at [231, 181] on textarea at bounding box center [219, 183] width 194 height 13
type textarea "Oxford office"
click at [357, 181] on textarea at bounding box center [426, 183] width 194 height 13
type textarea "Conference venue"
click at [148, 209] on input "text" at bounding box center [150, 211] width 56 height 13
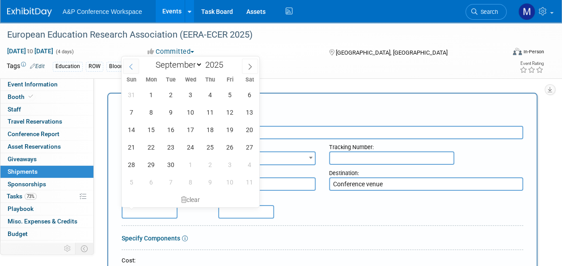
click at [132, 66] on icon at bounding box center [131, 66] width 6 height 6
select select "7"
click at [228, 127] on span "15" at bounding box center [229, 129] width 17 height 17
type input "[DATE]"
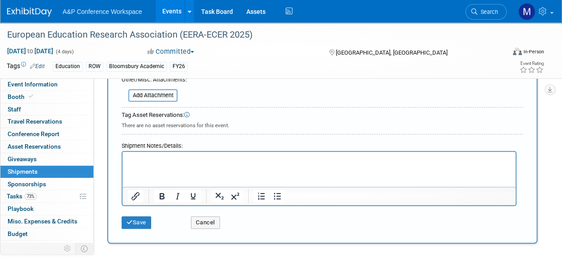
scroll to position [268, 0]
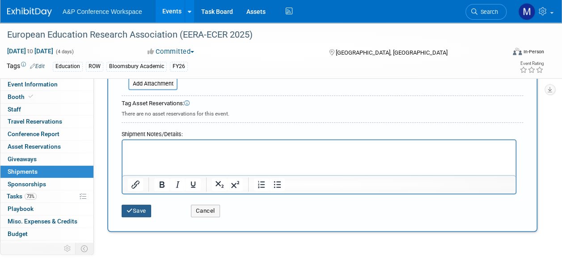
click at [136, 212] on button "Save" at bounding box center [137, 210] width 30 height 13
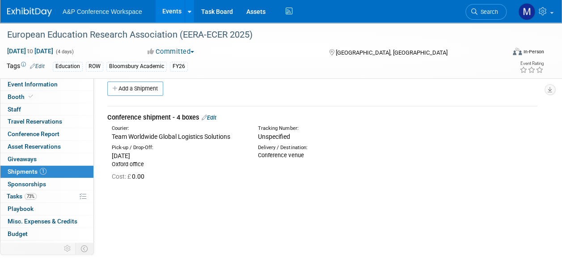
scroll to position [0, 0]
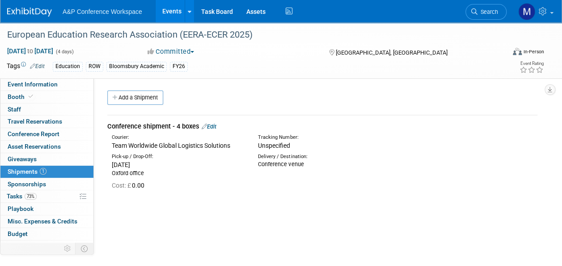
drag, startPoint x: 211, startPoint y: 126, endPoint x: 212, endPoint y: 131, distance: 4.6
click at [211, 126] on link "Edit" at bounding box center [209, 126] width 15 height 7
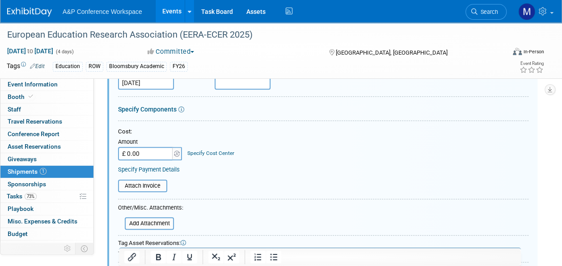
scroll to position [192, 0]
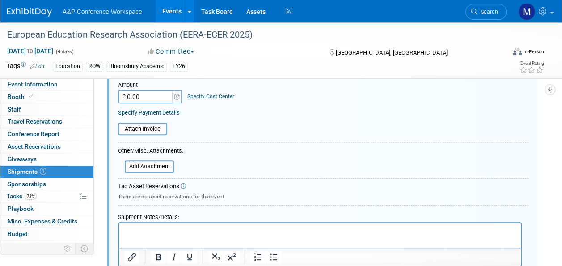
click at [142, 231] on p "Rich Text Area. Press ALT-0 for help." at bounding box center [320, 230] width 392 height 9
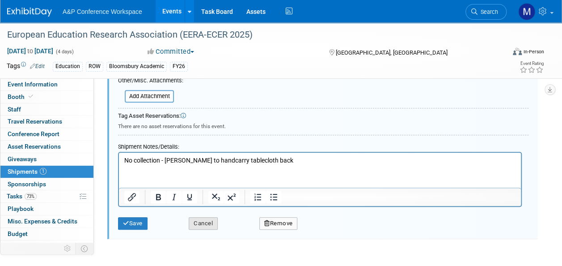
scroll to position [321, 0]
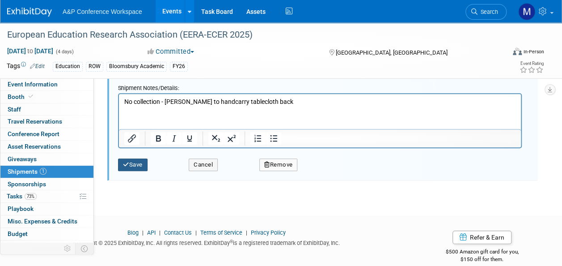
click at [133, 163] on button "Save" at bounding box center [133, 164] width 30 height 13
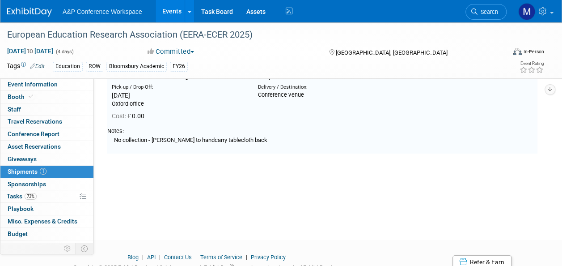
scroll to position [13, 0]
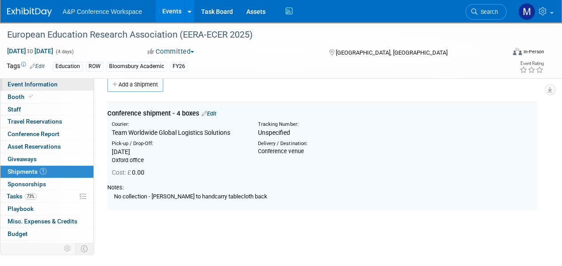
click at [72, 81] on link "Event Information" at bounding box center [46, 84] width 93 height 12
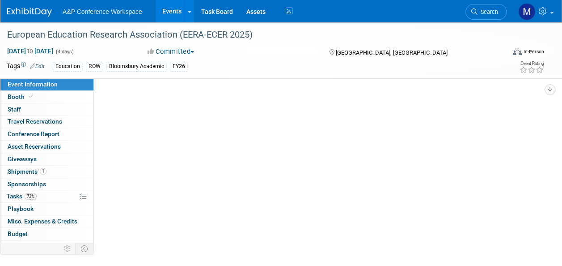
scroll to position [0, 0]
select select "Annual"
select select "Level 2"
select select "In-Person Booth"
select select "Education"
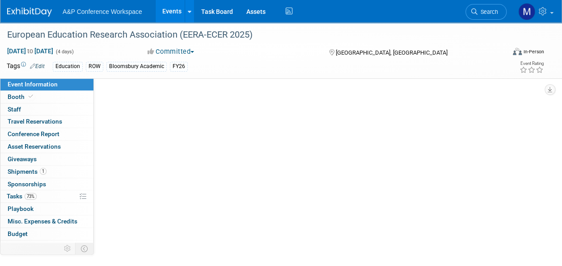
select select "Bloomsbury Academic"
select select "[PERSON_NAME]"
select select "Networking/Commissioning"
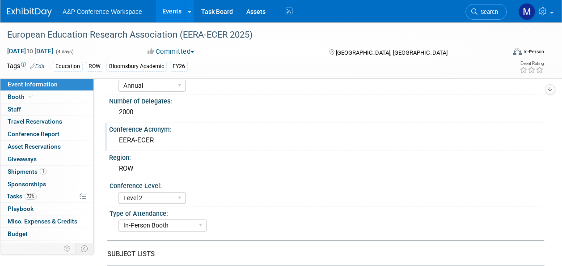
scroll to position [134, 0]
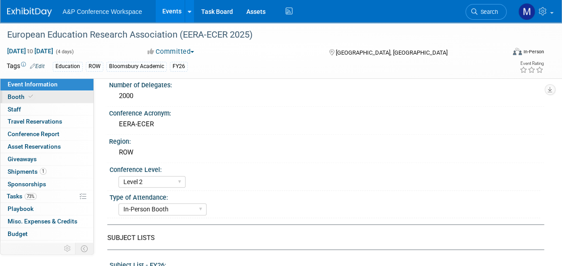
click at [65, 91] on link "Booth" at bounding box center [46, 97] width 93 height 12
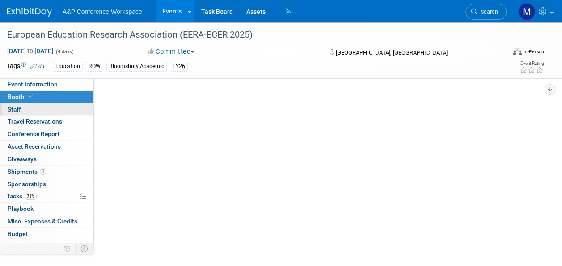
scroll to position [0, 0]
select select "COBA"
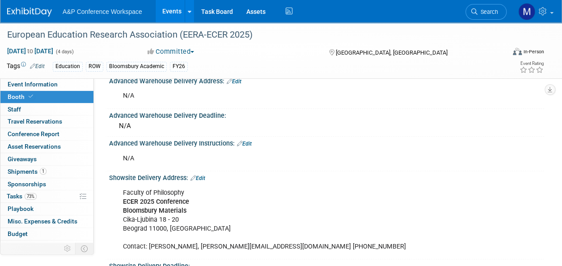
scroll to position [537, 0]
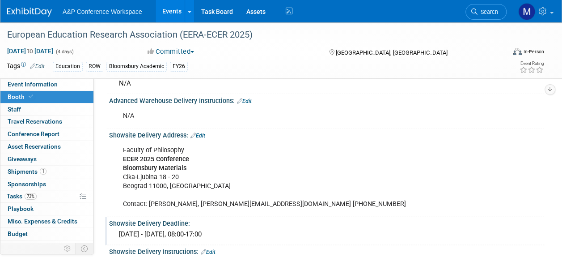
drag, startPoint x: 110, startPoint y: 132, endPoint x: 274, endPoint y: 229, distance: 190.0
copy div "Showsite Delivery Address: Edit Faculty of Philosophy ECER 2025 Conference Bloo…"
click at [30, 77] on div "European Education Research Association (EERA-ECER 2025) [DATE] to [DATE] (4 da…" at bounding box center [281, 50] width 562 height 56
click at [34, 81] on span "Event Information" at bounding box center [33, 83] width 50 height 7
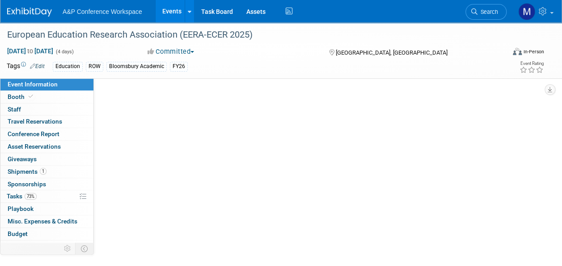
scroll to position [0, 0]
select select "Annual"
select select "Level 2"
select select "In-Person Booth"
select select "Education"
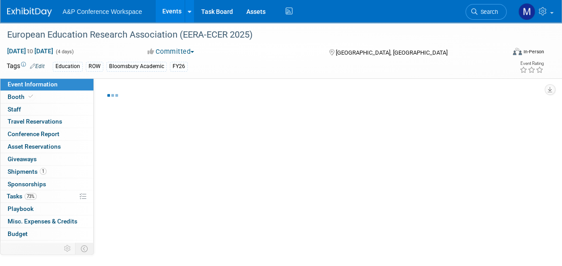
select select "Bloomsbury Academic"
select select "[PERSON_NAME]"
select select "Networking/Commissioning"
